Goal: Transaction & Acquisition: Purchase product/service

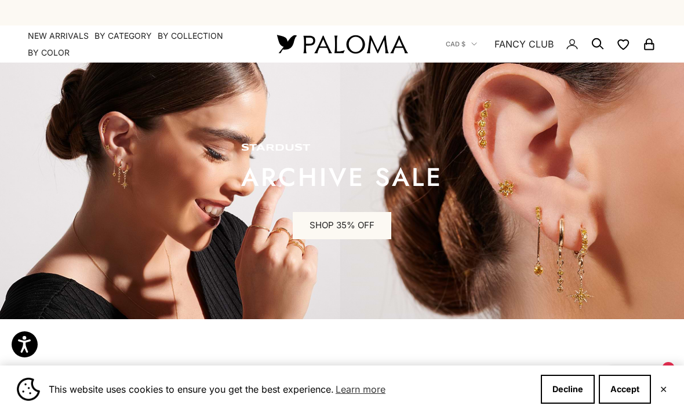
click at [124, 32] on summary "By Category" at bounding box center [122, 36] width 57 height 12
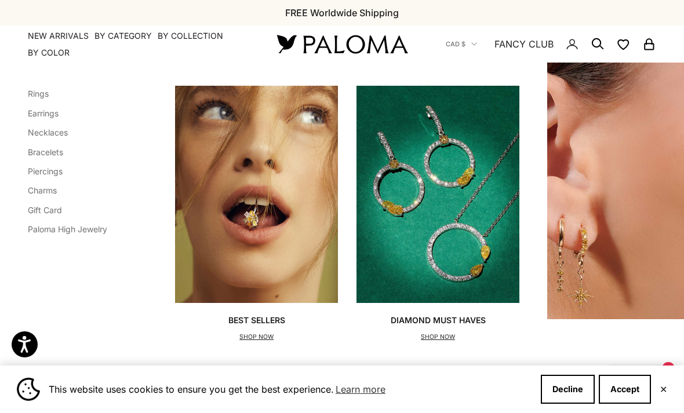
click at [49, 155] on link "Bracelets" at bounding box center [45, 152] width 35 height 10
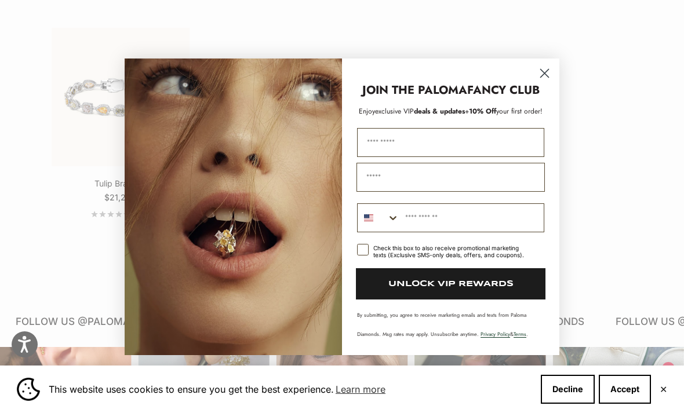
scroll to position [835, 0]
click at [546, 77] on icon "Close dialog" at bounding box center [545, 73] width 8 height 8
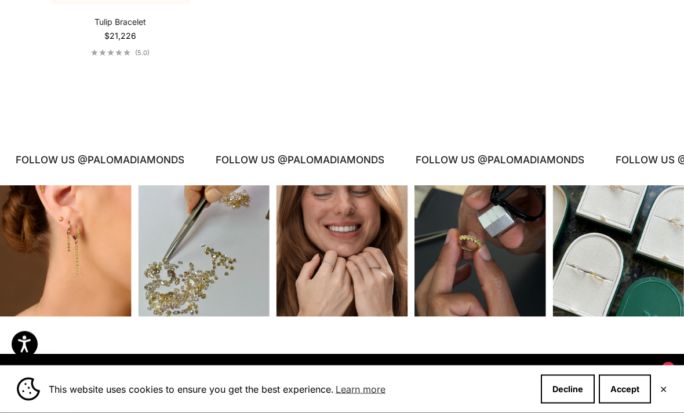
scroll to position [997, 0]
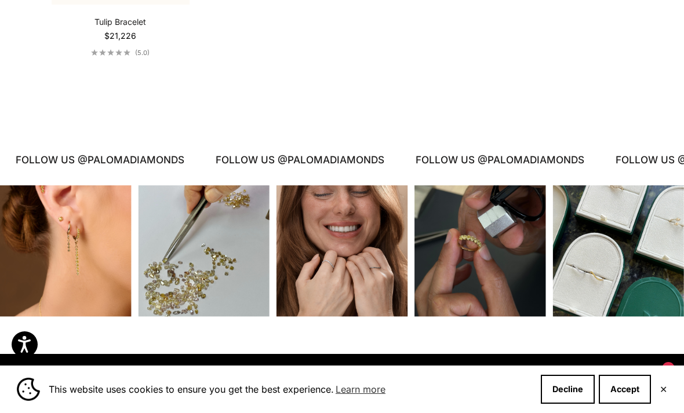
click at [560, 404] on button "Decline" at bounding box center [568, 389] width 54 height 29
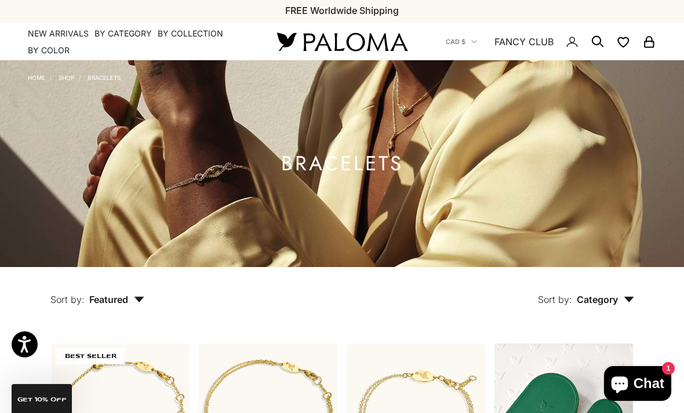
scroll to position [0, 0]
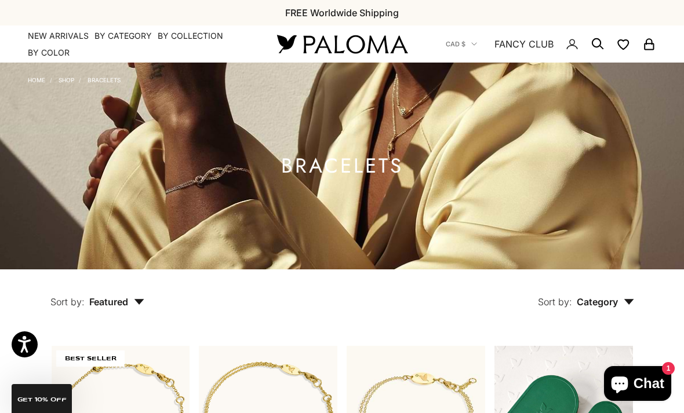
click at [125, 37] on summary "By Category" at bounding box center [122, 36] width 57 height 12
click at [181, 32] on summary "By Collection" at bounding box center [190, 36] width 65 height 12
click at [46, 53] on summary "By Color" at bounding box center [49, 53] width 42 height 12
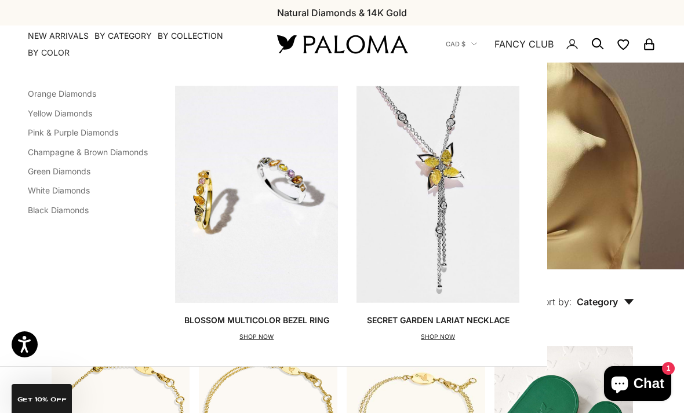
click at [63, 148] on link "Champagne & Brown Diamonds" at bounding box center [88, 152] width 120 height 10
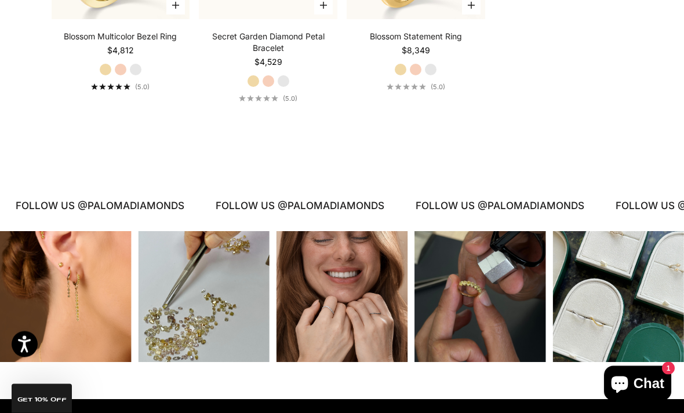
scroll to position [465, 0]
click at [464, 327] on div "Instagram post opens in a popup" at bounding box center [480, 298] width 132 height 132
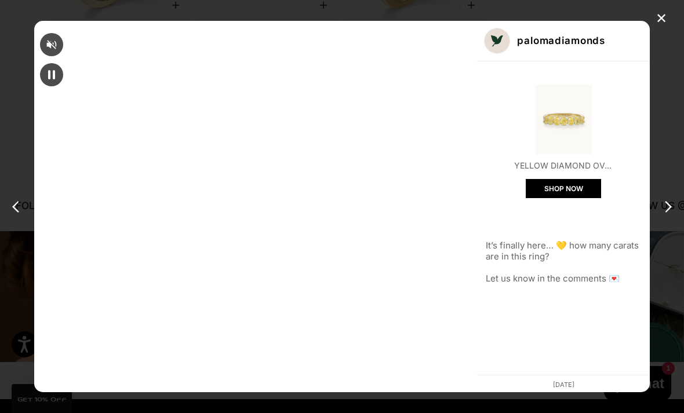
click at [528, 121] on img "Open product" at bounding box center [563, 120] width 70 height 70
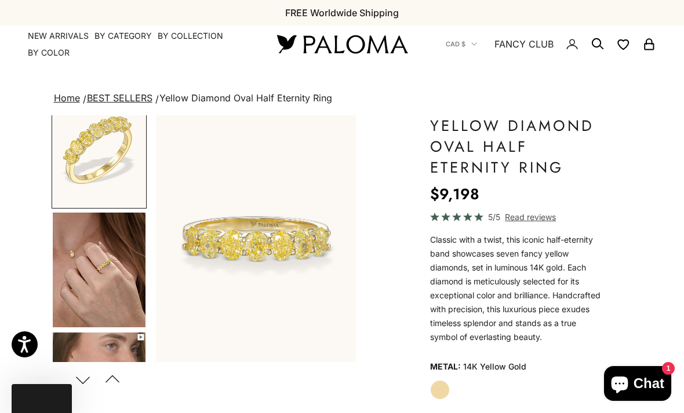
scroll to position [0, 214]
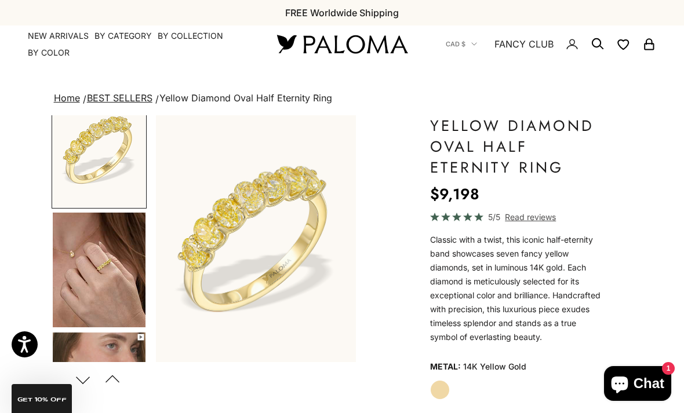
click at [96, 268] on img "Go to item 3" at bounding box center [99, 270] width 93 height 115
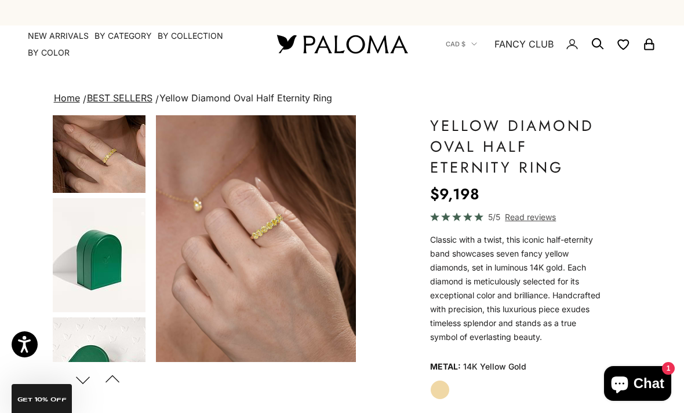
scroll to position [760, 0]
click at [56, 34] on link "NEW ARRIVALS" at bounding box center [58, 36] width 61 height 12
